Goal: Navigation & Orientation: Find specific page/section

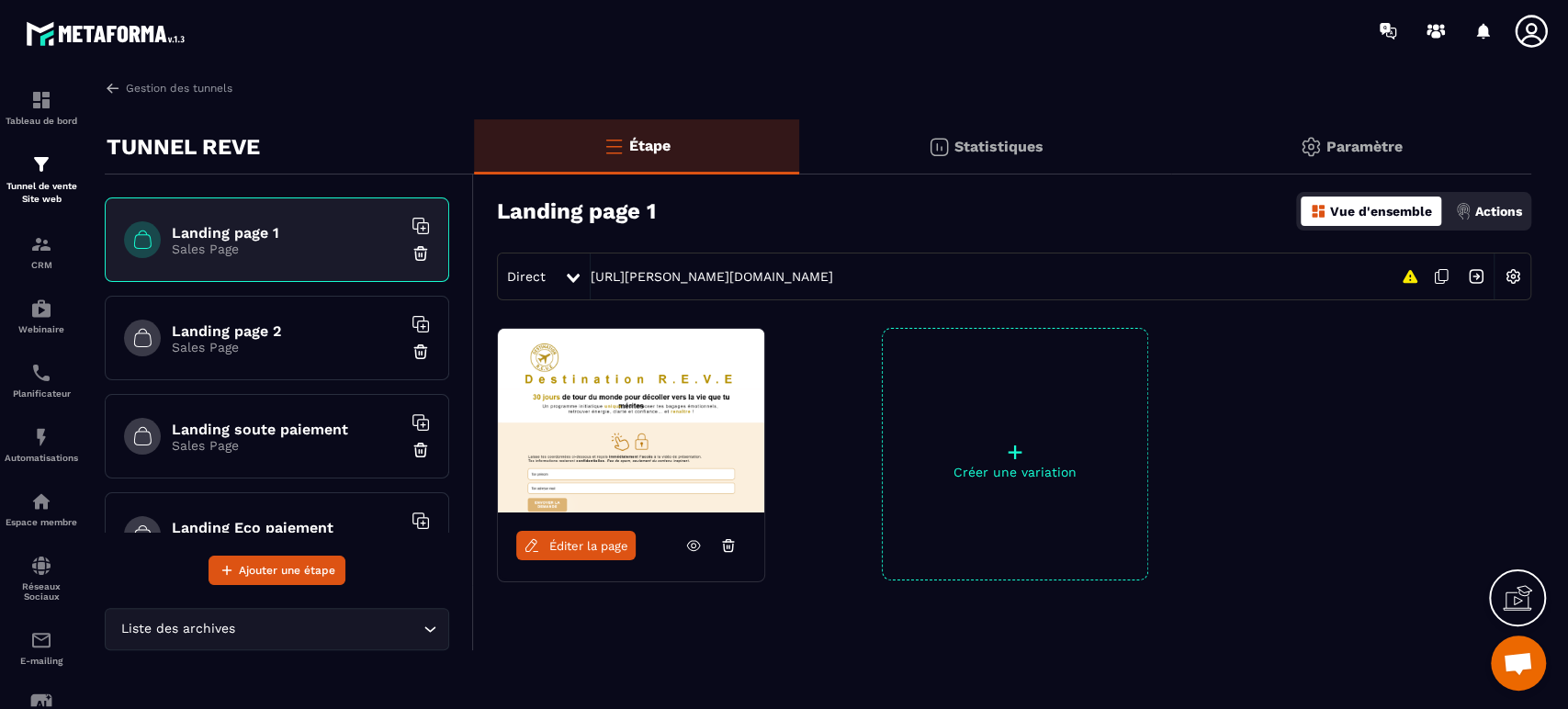
click at [160, 33] on img at bounding box center [108, 34] width 166 height 34
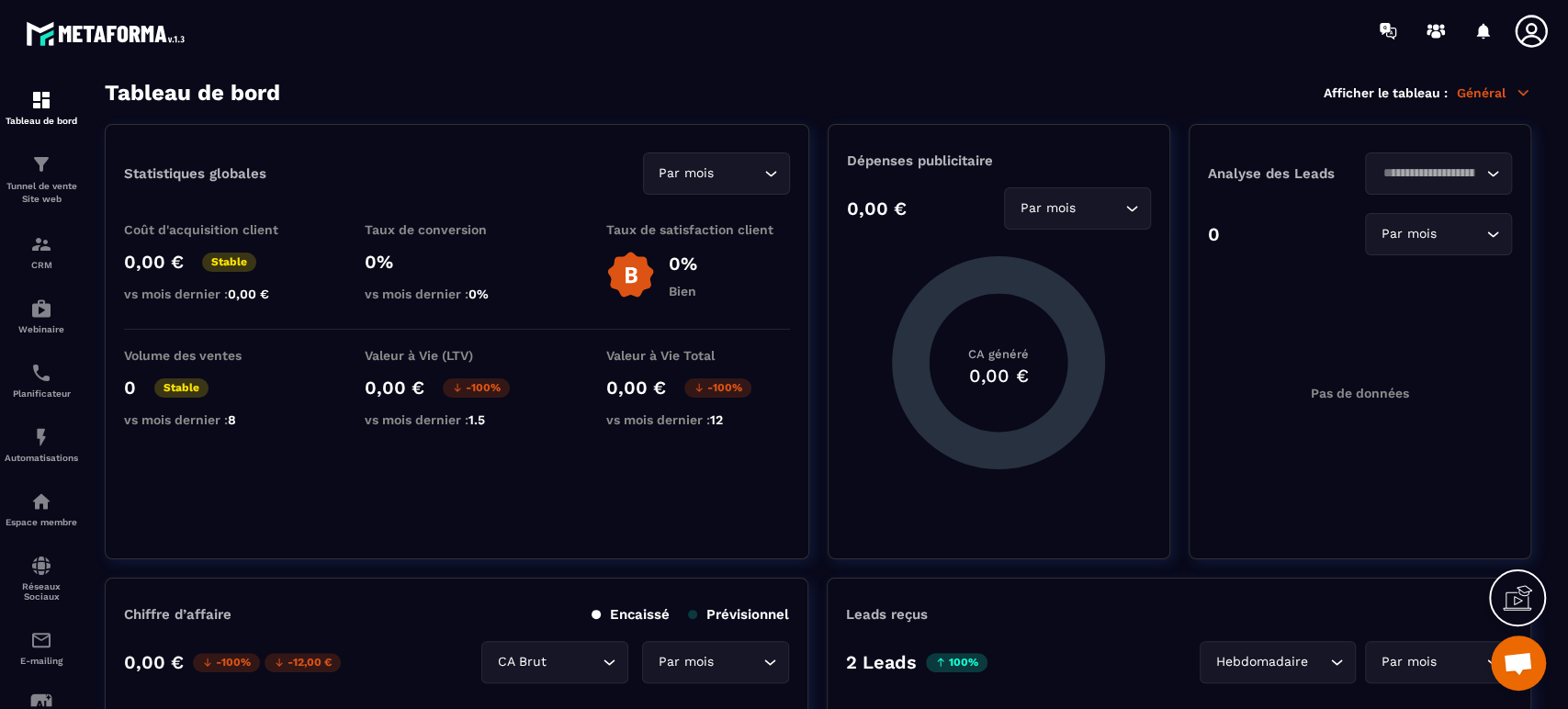
click at [176, 35] on img at bounding box center [108, 34] width 166 height 34
click at [1439, 34] on icon at bounding box center [1435, 35] width 9 height 7
click at [1532, 35] on icon at bounding box center [1530, 31] width 32 height 32
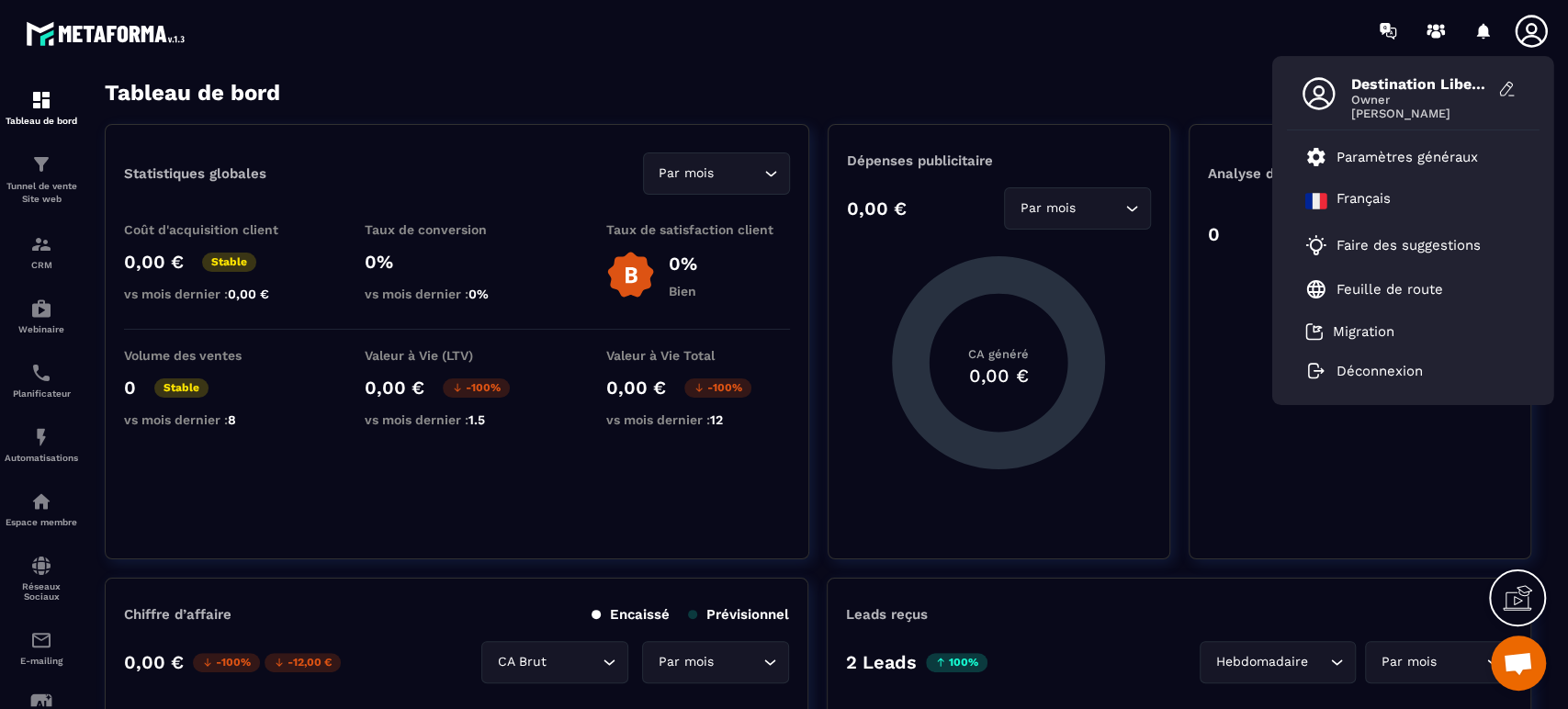
click at [1429, 285] on p "Feuille de route" at bounding box center [1389, 290] width 106 height 17
